Goal: Task Accomplishment & Management: Manage account settings

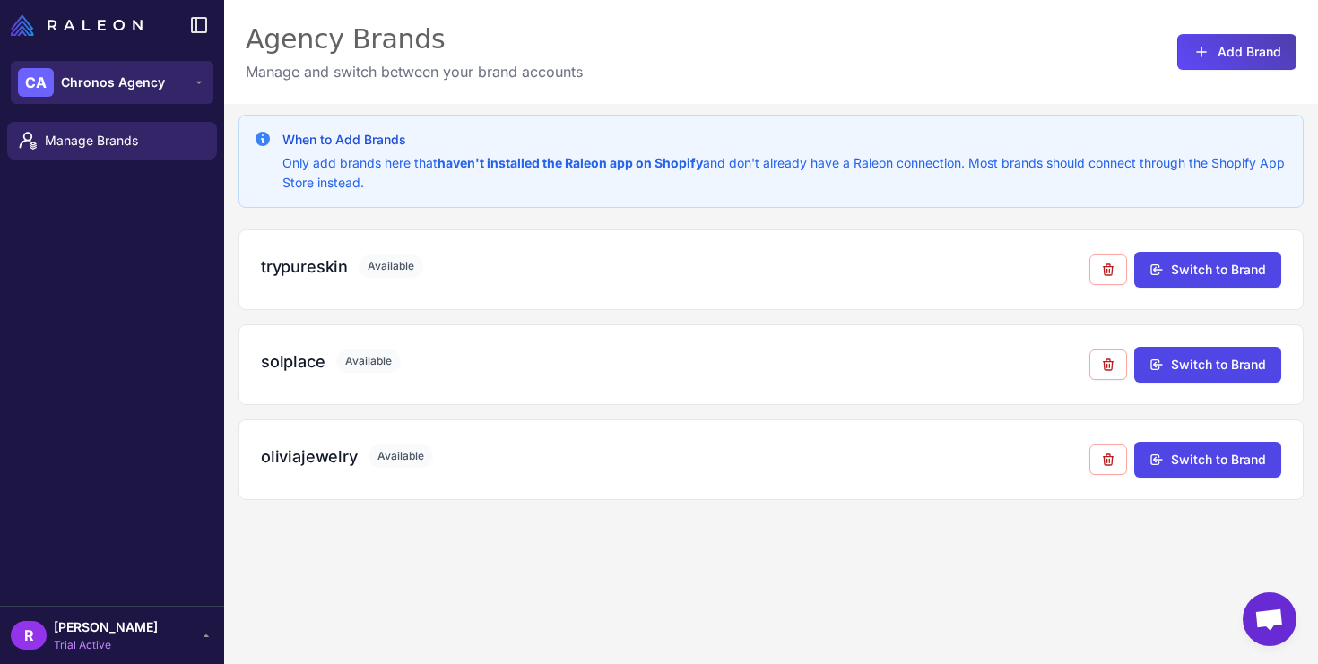
click at [152, 87] on span "Chronos Agency" at bounding box center [113, 83] width 104 height 20
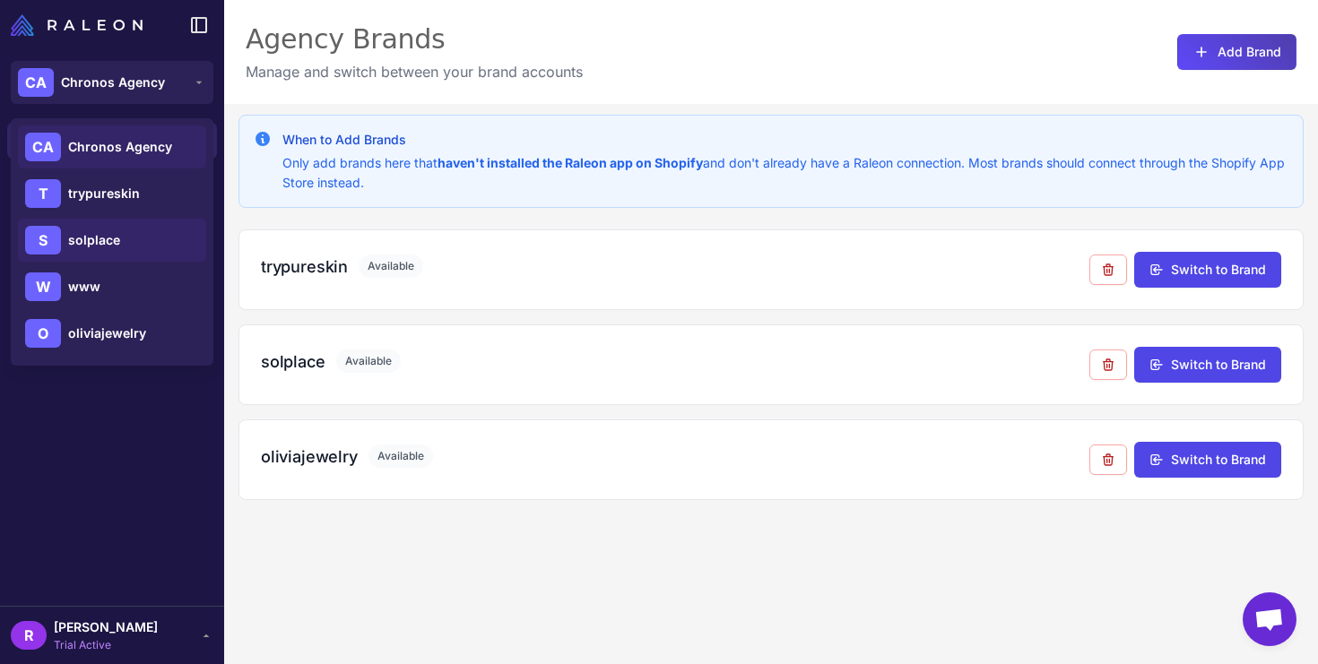
click at [130, 242] on div "S solplace" at bounding box center [112, 240] width 188 height 43
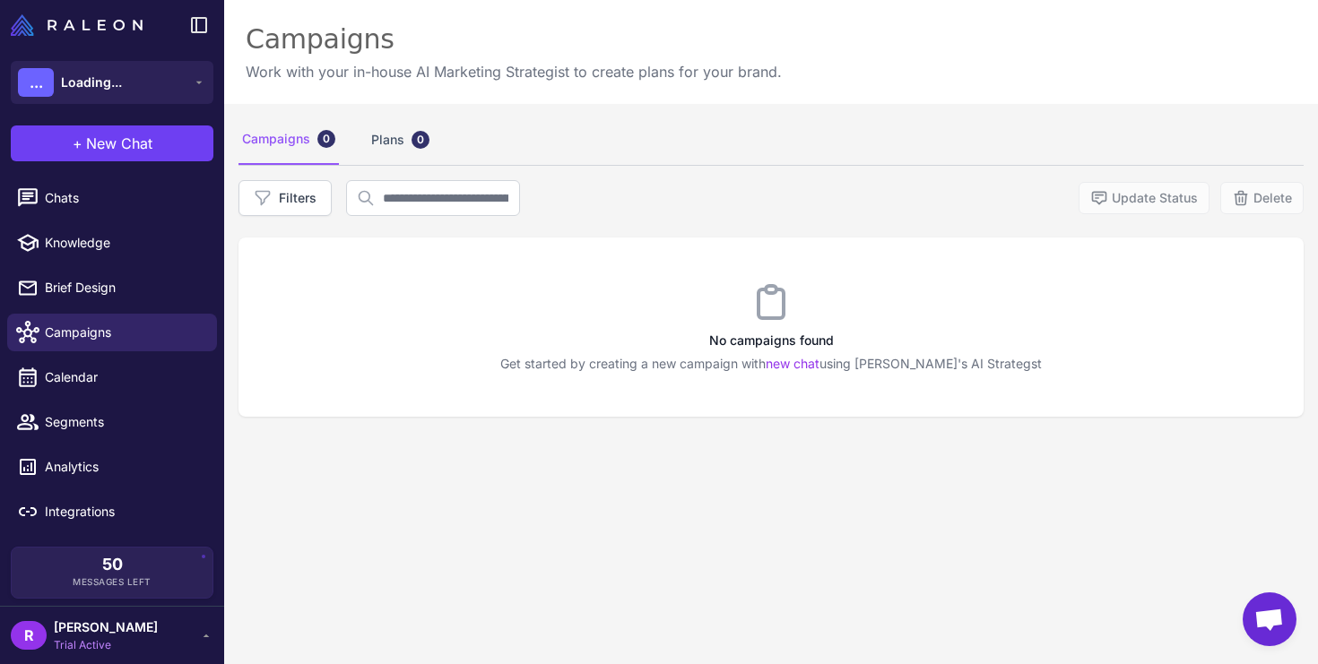
click at [158, 636] on span "[PERSON_NAME]" at bounding box center [106, 628] width 104 height 20
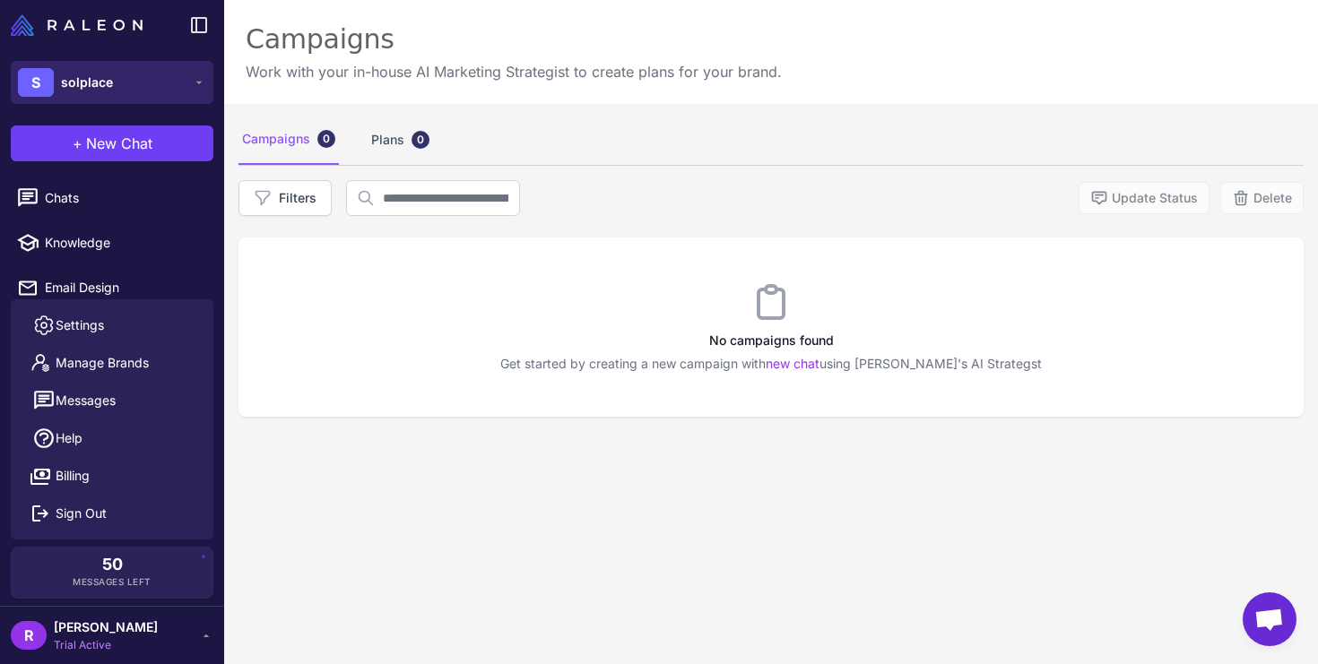
click at [125, 94] on button "S solplace" at bounding box center [112, 82] width 203 height 43
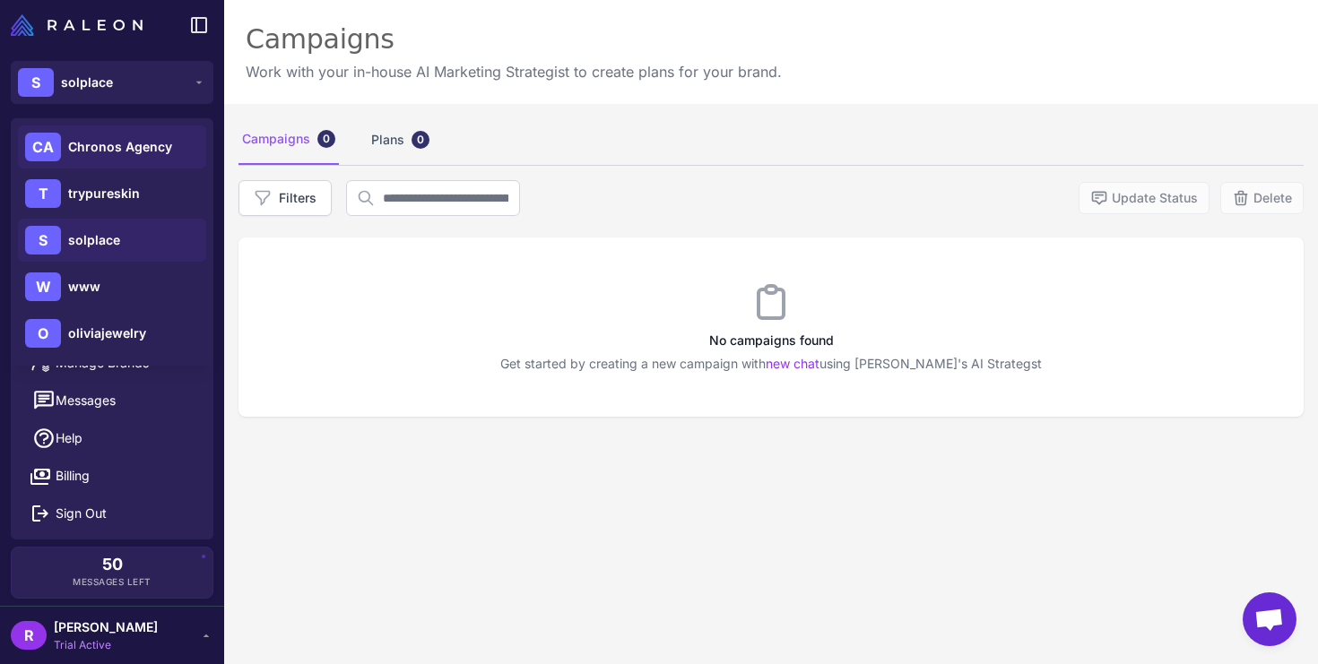
click at [132, 143] on span "Chronos Agency" at bounding box center [120, 147] width 104 height 20
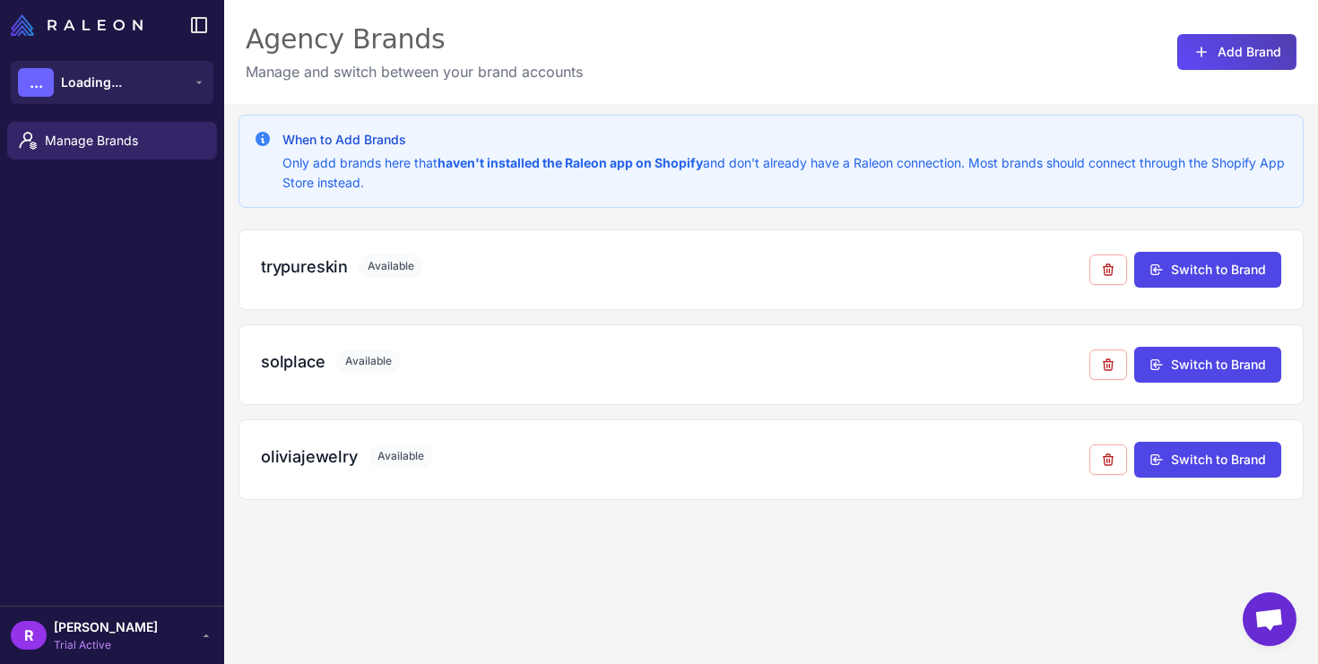
click at [140, 632] on span "[PERSON_NAME]" at bounding box center [106, 628] width 104 height 20
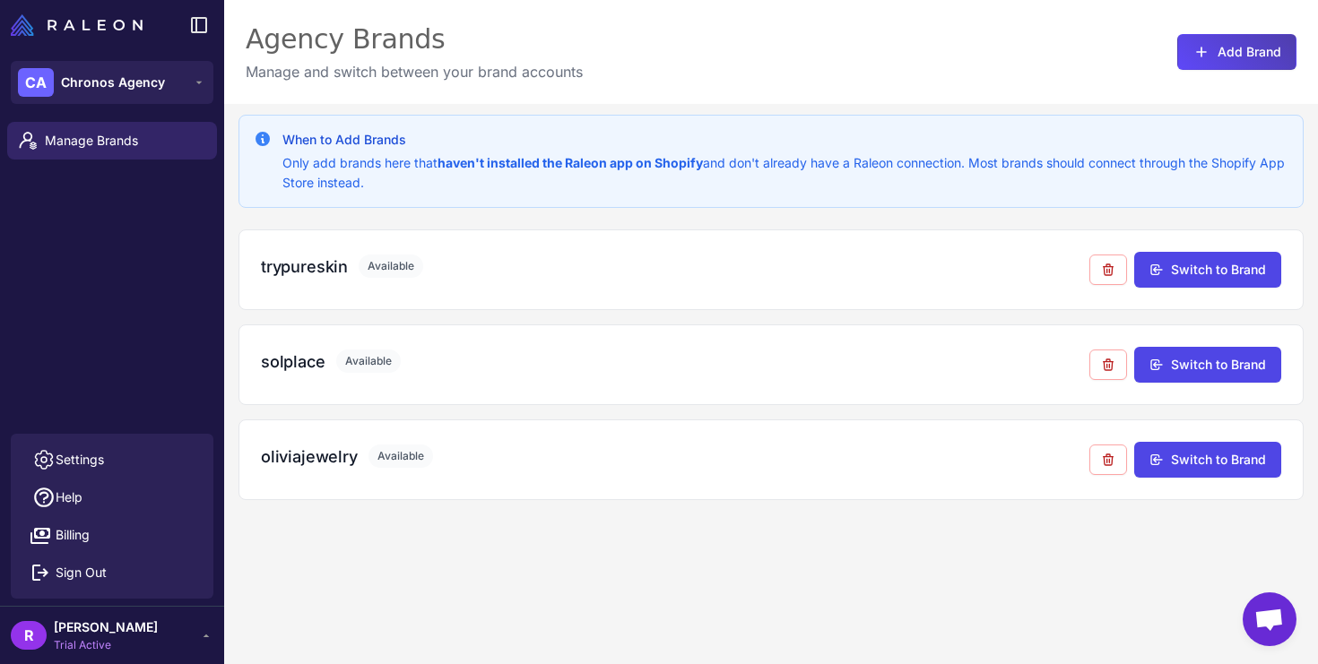
click at [158, 626] on span "[PERSON_NAME]" at bounding box center [106, 628] width 104 height 20
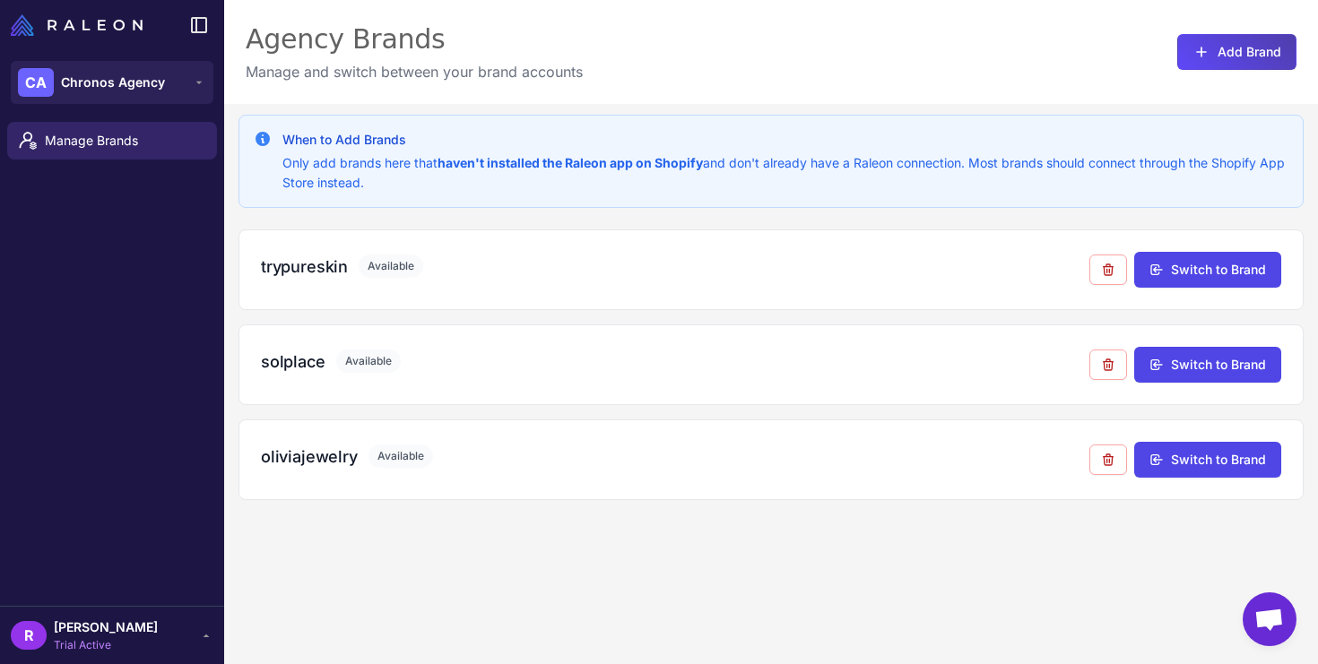
click at [205, 637] on icon at bounding box center [207, 636] width 6 height 3
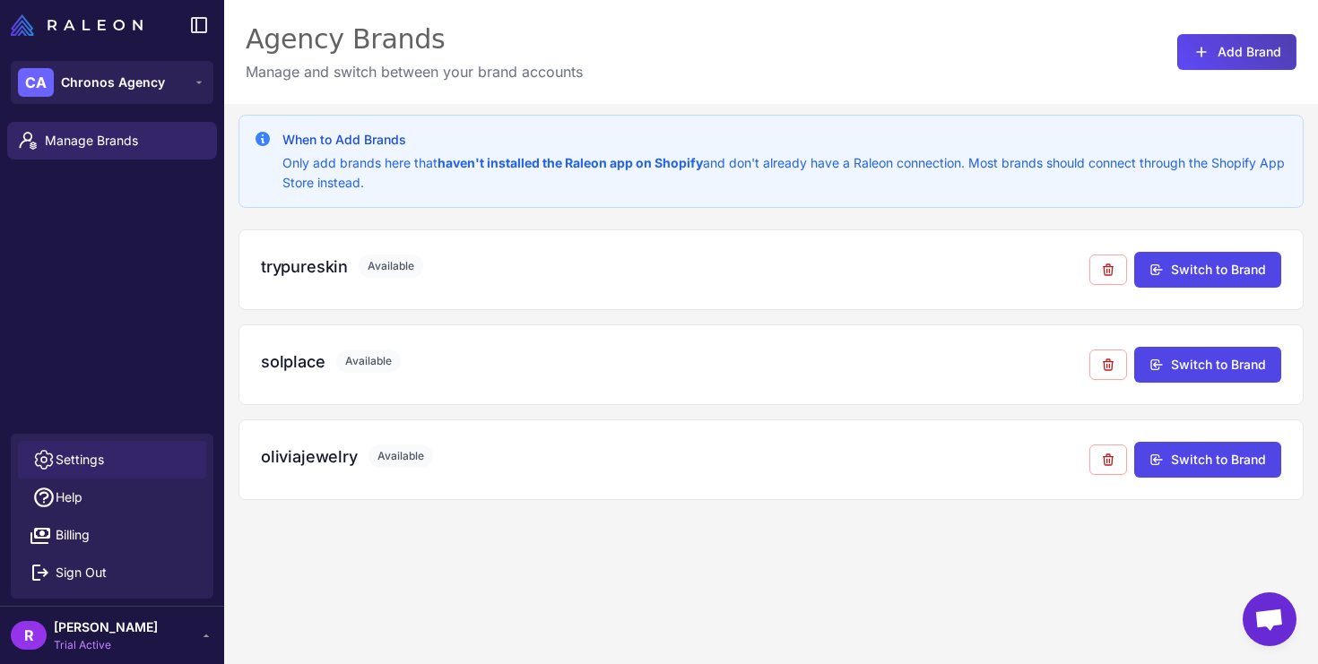
click at [142, 459] on link "Settings" at bounding box center [112, 460] width 188 height 38
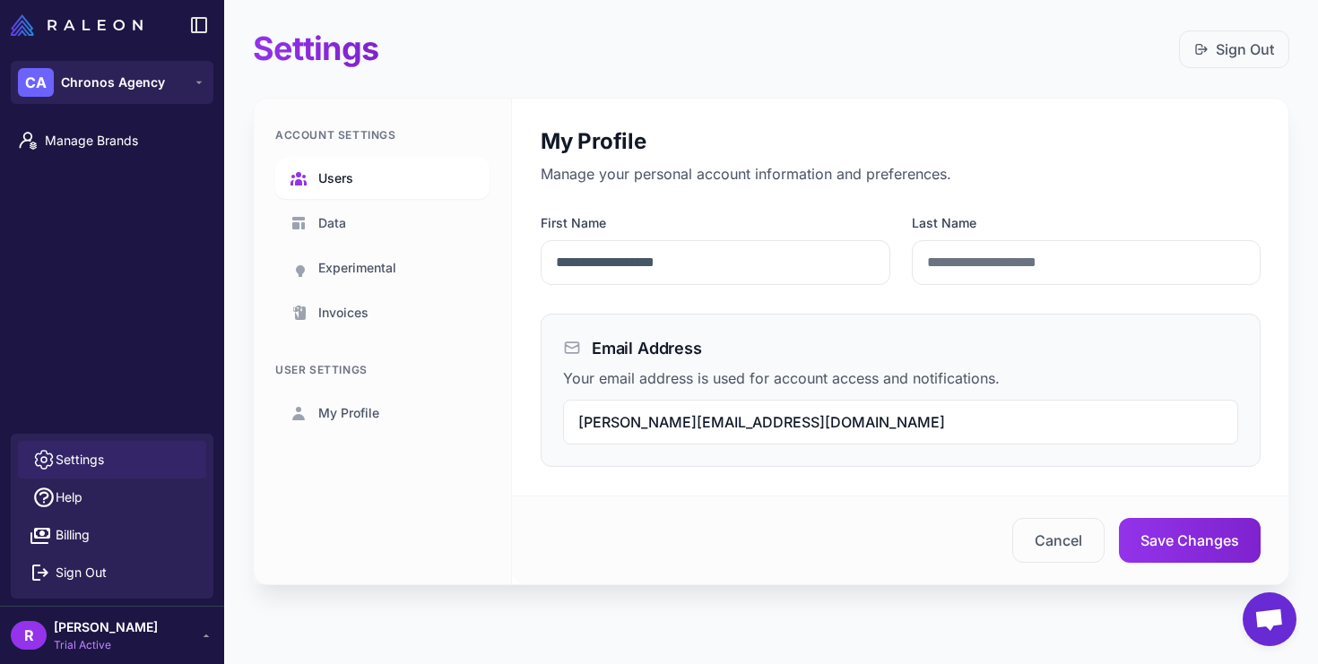
click at [396, 176] on link "Users" at bounding box center [382, 178] width 214 height 41
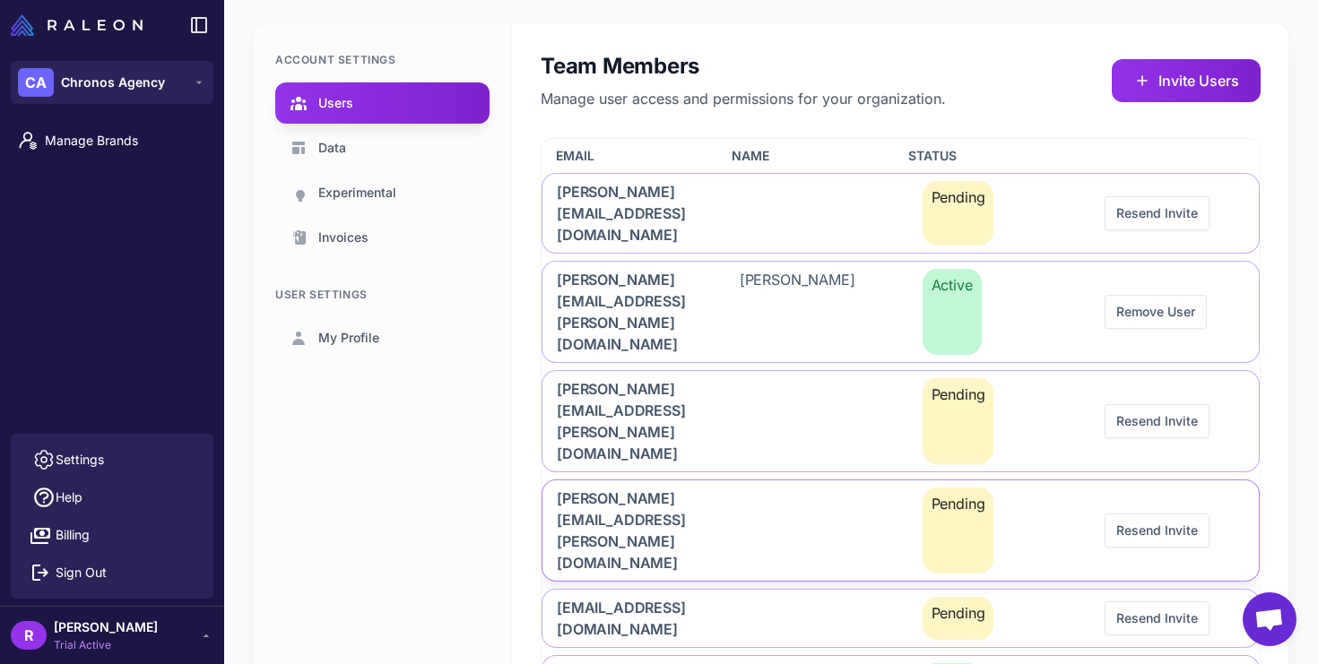
scroll to position [72, 0]
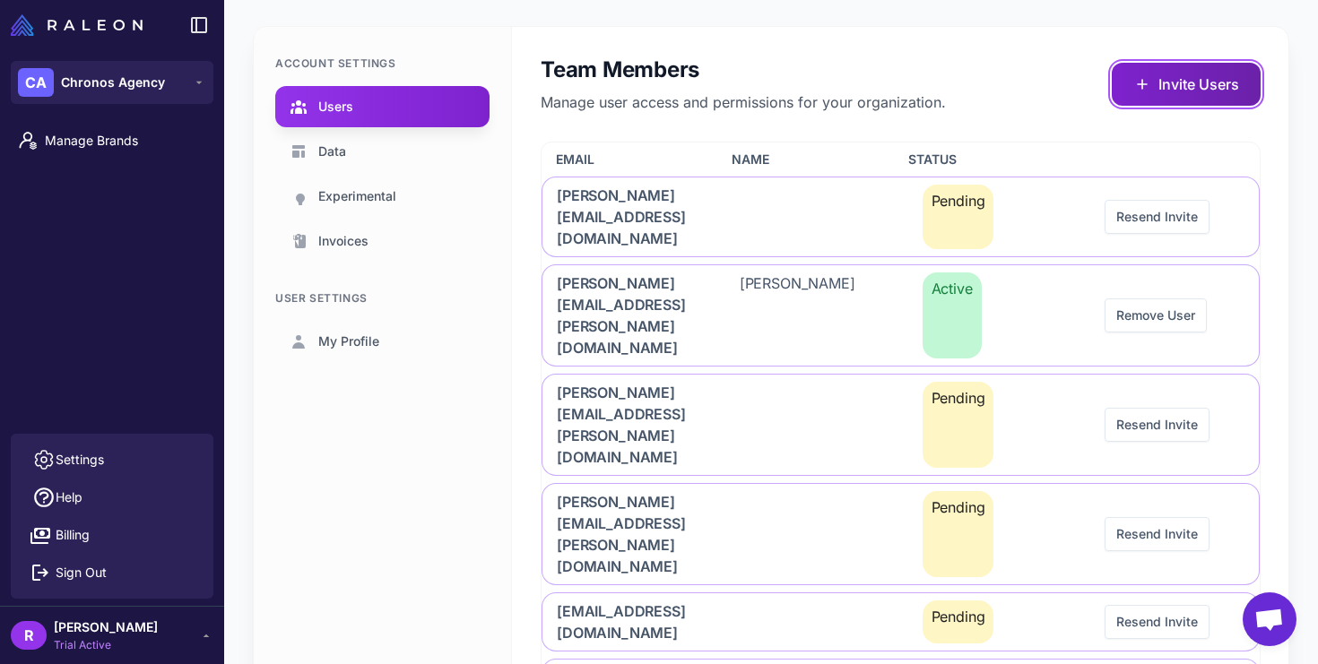
click at [1155, 86] on button "Invite Users" at bounding box center [1186, 84] width 149 height 43
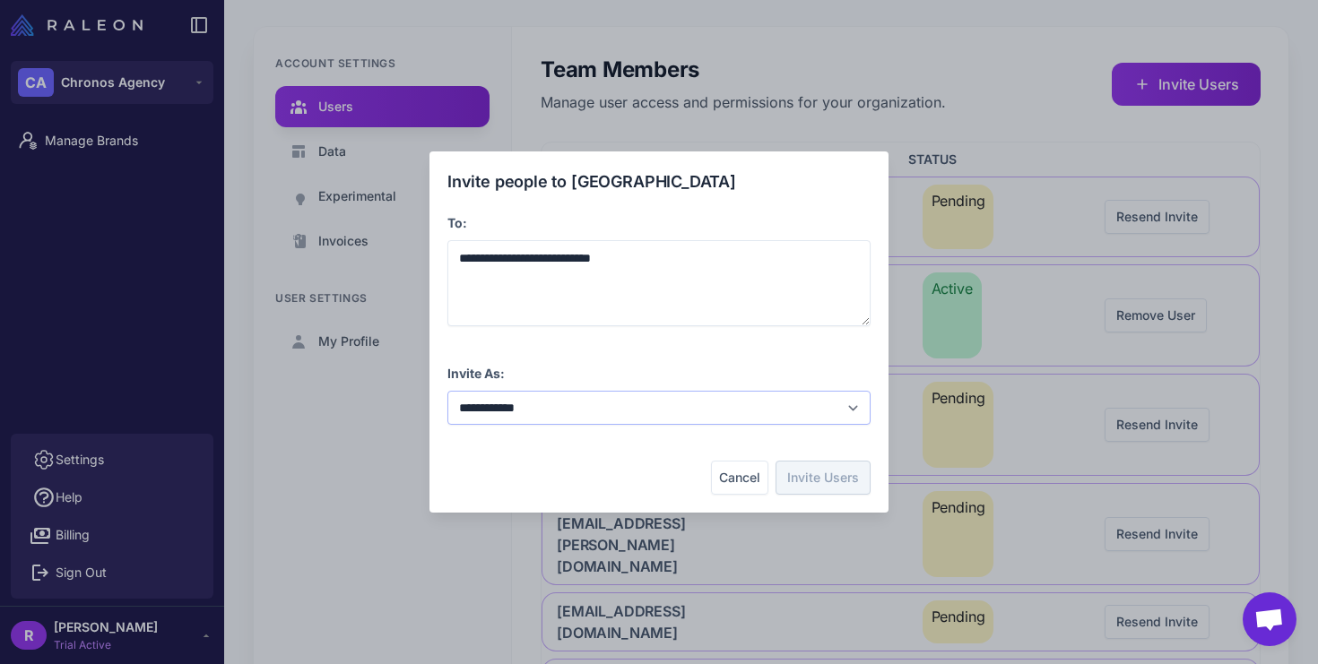
click at [820, 396] on select "**********" at bounding box center [658, 408] width 423 height 34
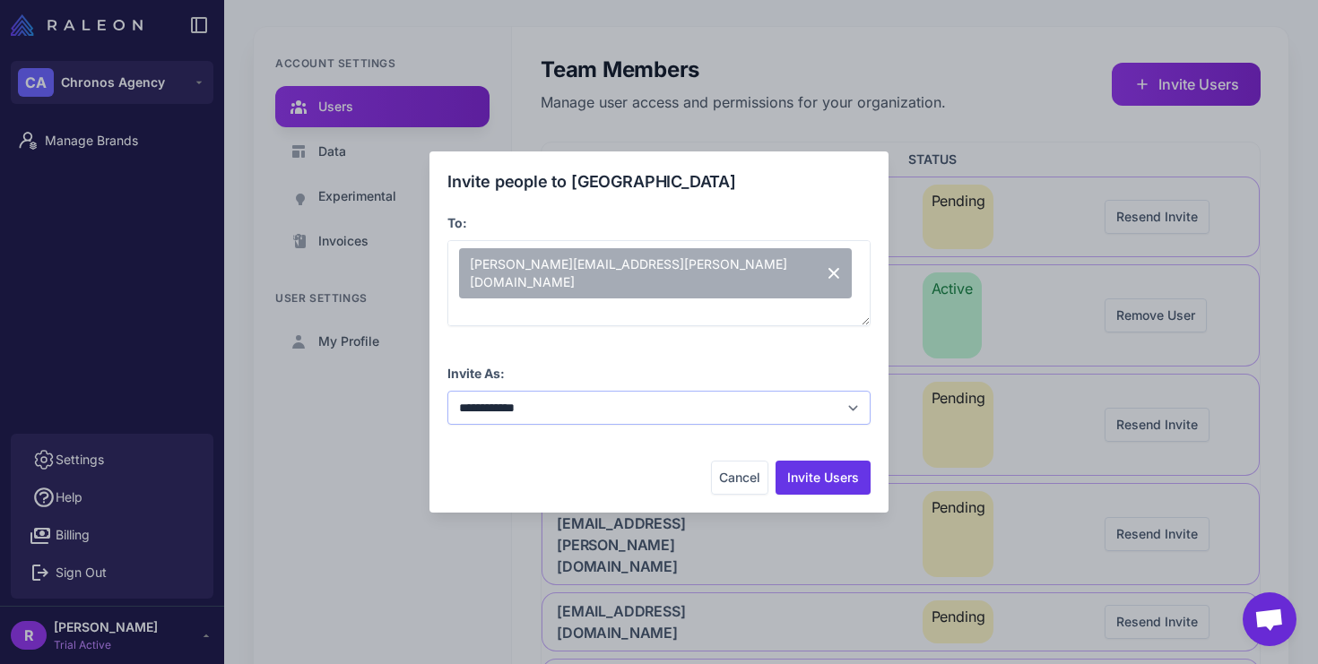
select select "**********"
click at [447, 391] on select "**********" at bounding box center [658, 408] width 423 height 34
click at [830, 480] on button "Invite Users" at bounding box center [823, 478] width 95 height 34
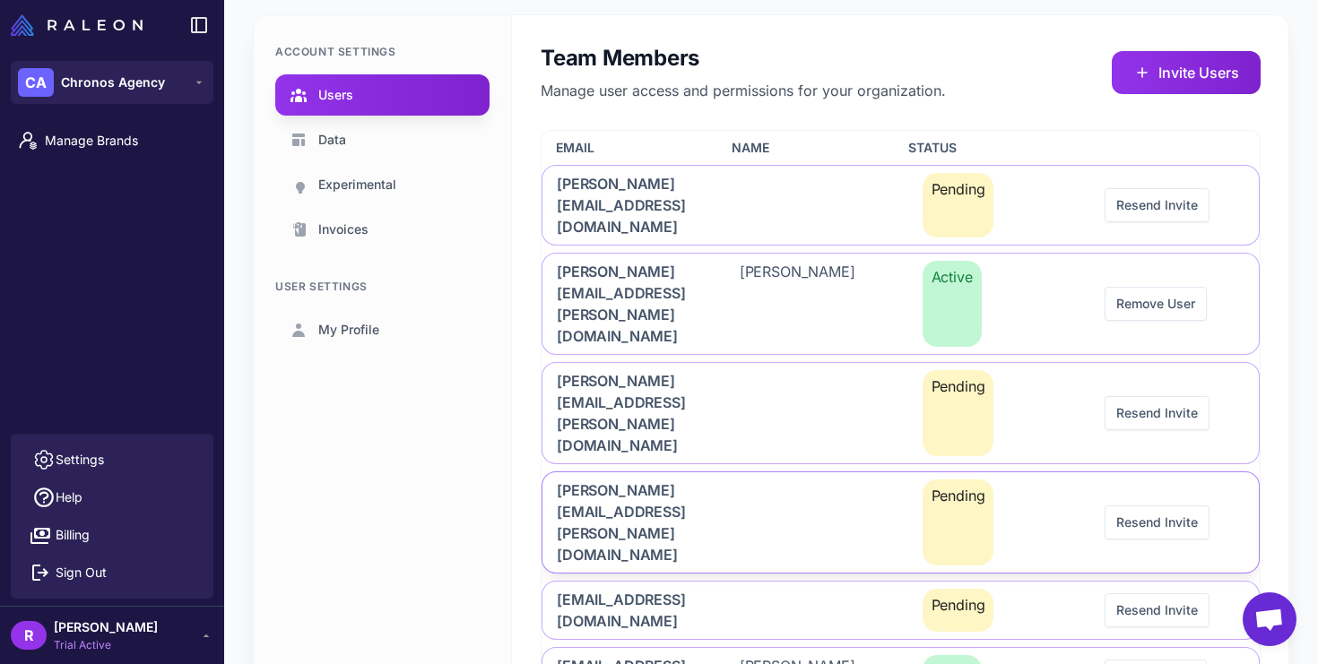
scroll to position [79, 0]
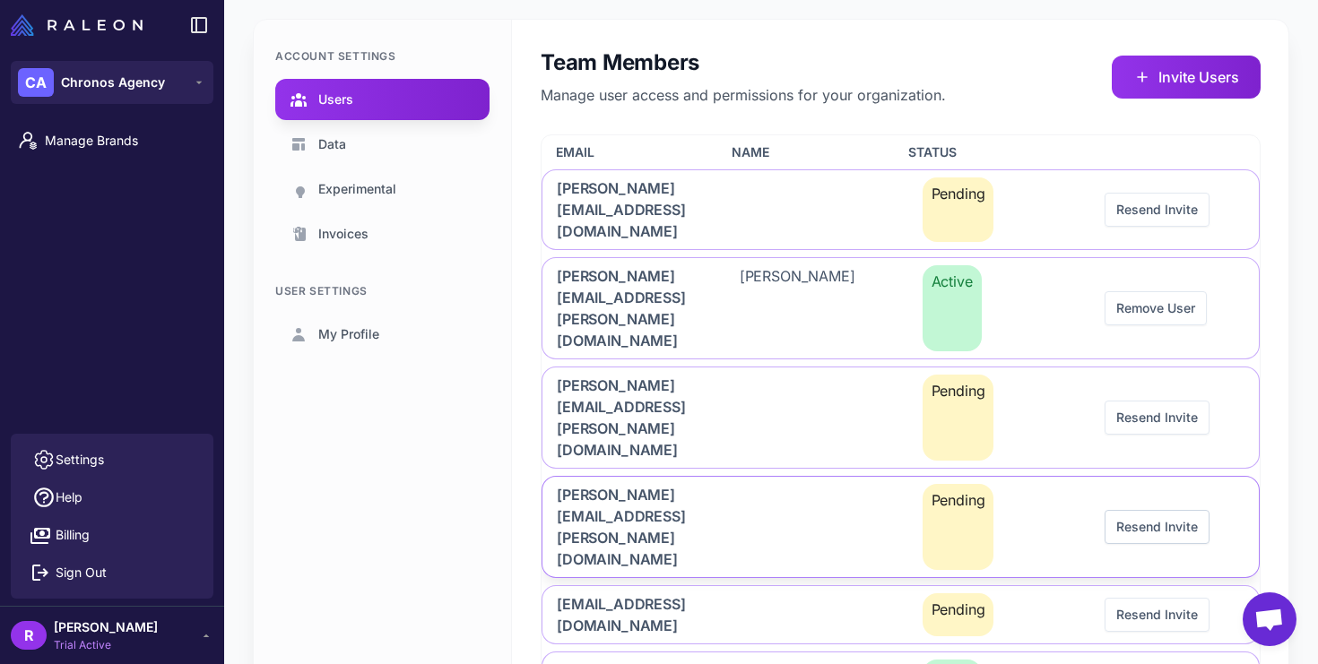
click at [1152, 510] on button "Resend Invite" at bounding box center [1157, 527] width 105 height 34
click at [1157, 510] on button "Resend Invite" at bounding box center [1157, 527] width 105 height 34
